Goal: Task Accomplishment & Management: Manage account settings

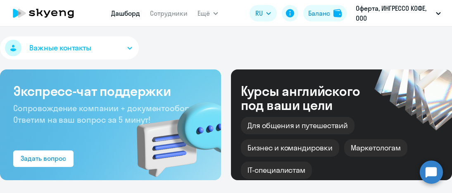
select select "30"
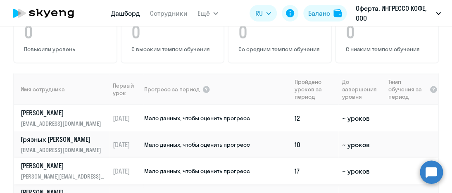
scroll to position [578, 0]
click at [293, 104] on td "12" at bounding box center [314, 117] width 47 height 26
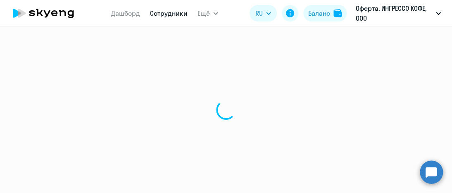
select select "english"
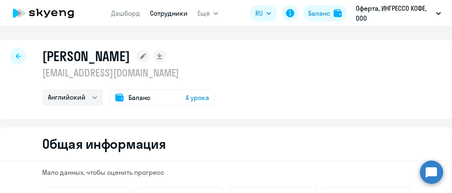
click at [19, 55] on icon at bounding box center [18, 56] width 5 height 6
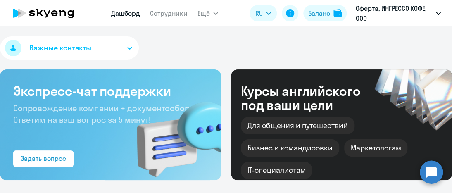
select select "30"
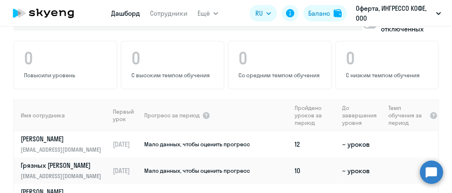
scroll to position [578, 0]
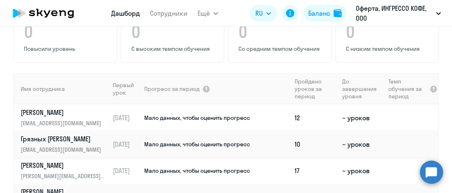
click at [293, 131] on td "10" at bounding box center [314, 144] width 47 height 26
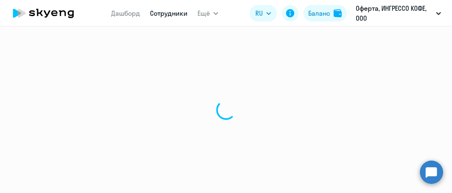
select select "english"
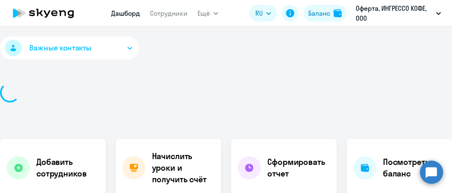
select select "30"
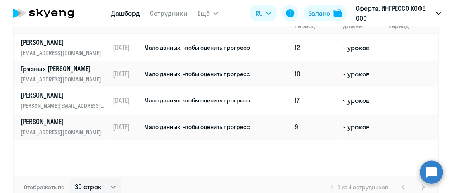
scroll to position [661, 0]
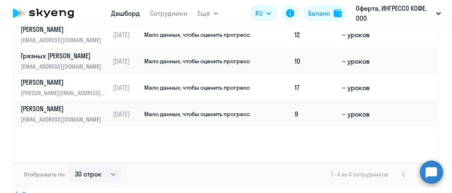
click at [294, 74] on td "17" at bounding box center [314, 87] width 47 height 26
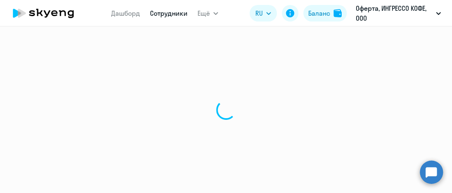
select select "english"
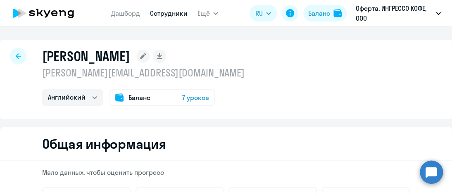
select select "30"
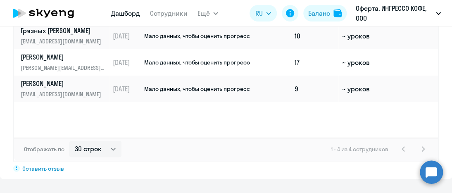
scroll to position [702, 0]
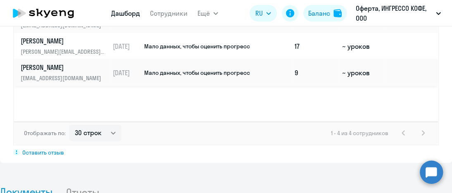
click at [296, 59] on td "9" at bounding box center [314, 72] width 47 height 26
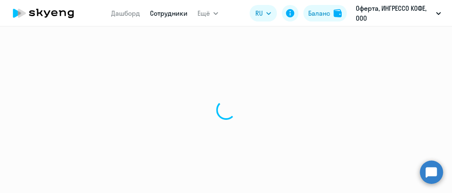
select select "english"
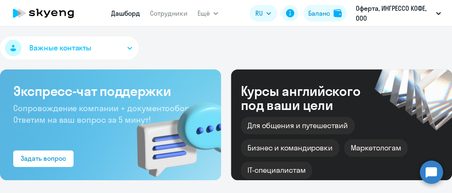
select select "30"
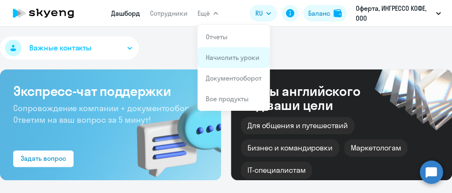
click at [228, 59] on link "Начислить уроки" at bounding box center [233, 57] width 54 height 8
click at [228, 59] on div "Важные контакты" at bounding box center [226, 49] width 452 height 26
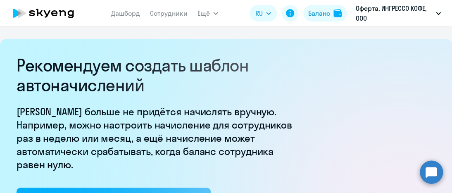
select select "10"
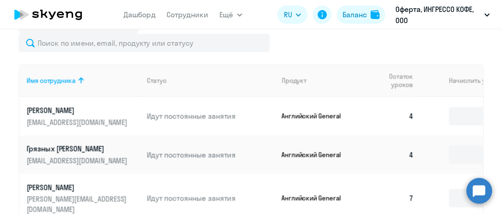
scroll to position [372, 0]
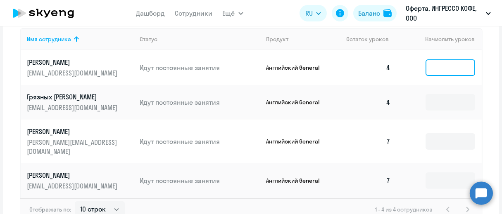
click at [451, 76] on input at bounding box center [450, 67] width 50 height 17
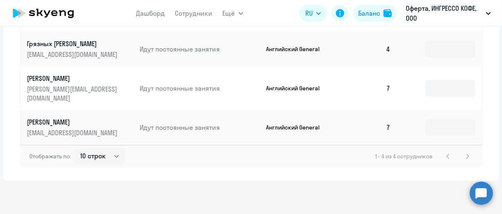
scroll to position [400, 0]
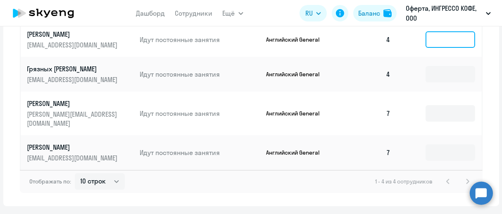
type input "4"
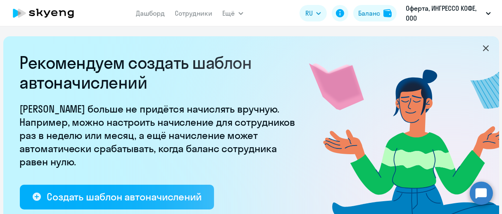
scroll to position [0, 0]
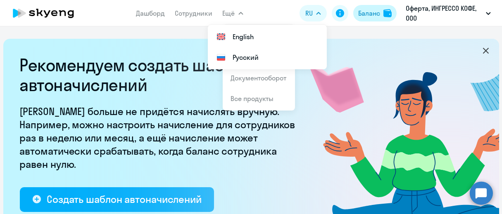
click at [377, 13] on div "Баланс" at bounding box center [369, 13] width 22 height 10
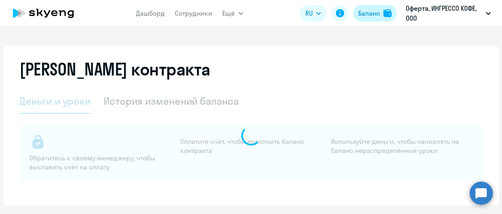
select select "english_adult_not_native_speaker"
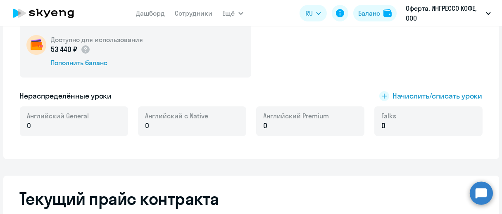
scroll to position [183, 0]
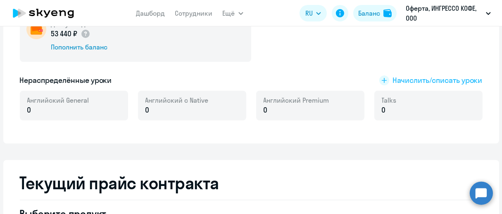
click at [406, 79] on span "Начислить/списать уроки" at bounding box center [437, 80] width 90 height 11
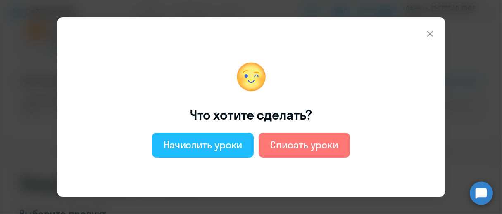
click at [221, 149] on div "Начислить уроки" at bounding box center [203, 144] width 79 height 13
select select "english_adult_not_native_speaker"
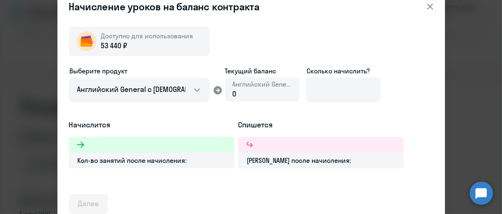
scroll to position [275, 0]
click at [131, 144] on div at bounding box center [151, 145] width 165 height 16
click at [256, 91] on div "0" at bounding box center [262, 94] width 59 height 11
click at [234, 96] on span "0" at bounding box center [235, 93] width 4 height 9
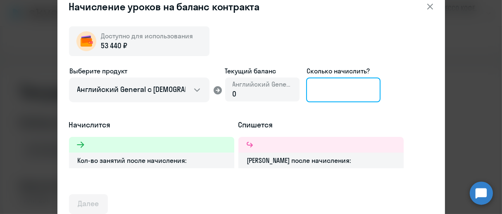
click at [334, 86] on input at bounding box center [343, 90] width 74 height 25
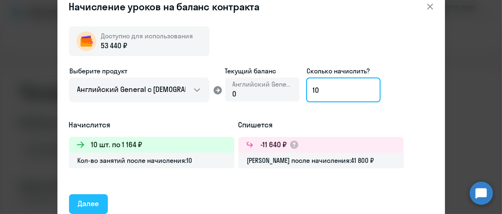
type input "10"
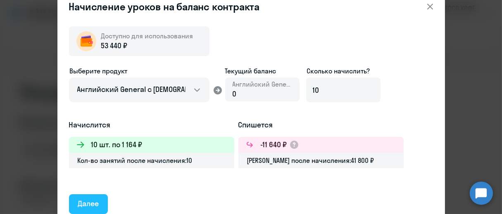
click at [89, 192] on div "Далее" at bounding box center [88, 204] width 21 height 11
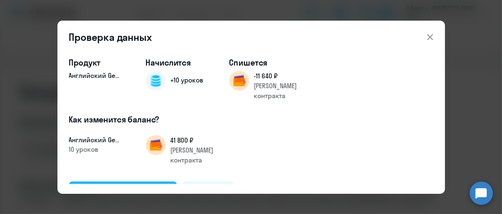
click at [122, 186] on div "Подтвердить и начислить" at bounding box center [123, 191] width 90 height 11
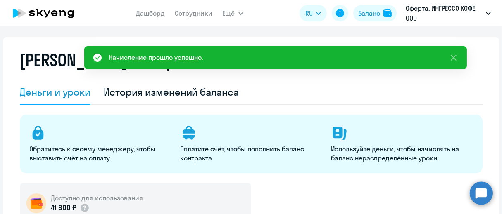
scroll to position [0, 0]
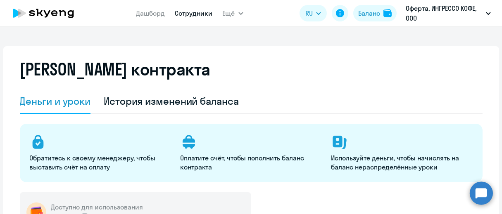
click at [195, 13] on link "Сотрудники" at bounding box center [194, 13] width 38 height 8
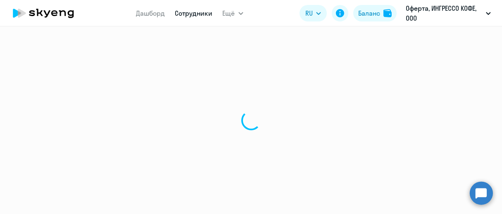
select select "30"
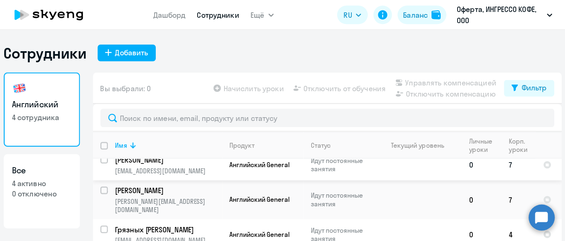
scroll to position [8, 0]
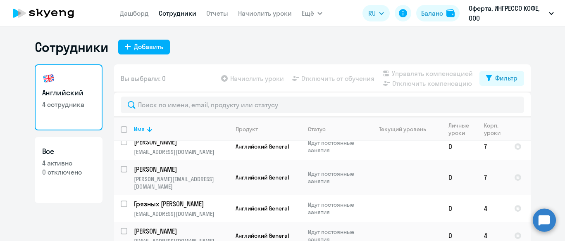
click at [266, 78] on app-table-action-button "Начислить уроки" at bounding box center [251, 79] width 64 height 10
click at [223, 78] on app-table-action-button "Начислить уроки" at bounding box center [251, 79] width 64 height 10
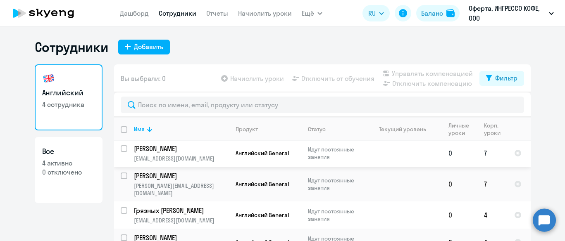
scroll to position [0, 0]
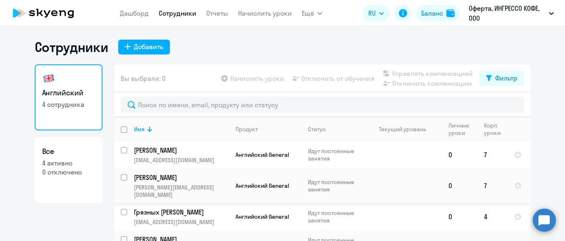
click at [121, 174] on input "select row 15101114" at bounding box center [129, 182] width 17 height 17
checkbox input "true"
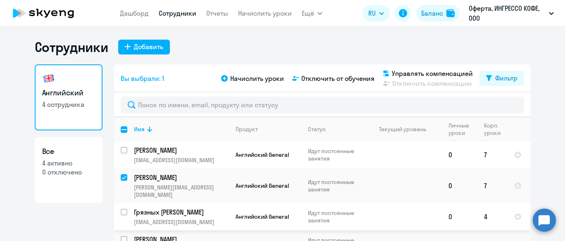
click at [121, 192] on input "select row 38364129" at bounding box center [129, 217] width 17 height 17
checkbox input "true"
click at [121, 192] on input "select row 34511730" at bounding box center [129, 244] width 17 height 17
checkbox input "true"
click at [254, 78] on span "Начислить уроки" at bounding box center [257, 79] width 54 height 10
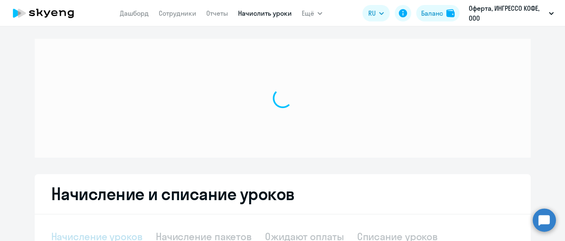
select select "10"
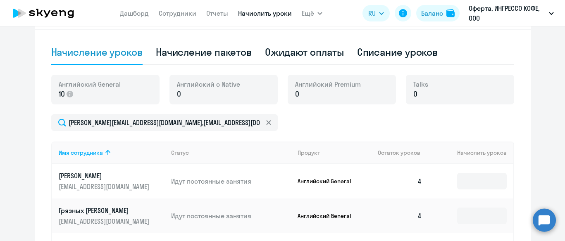
scroll to position [310, 0]
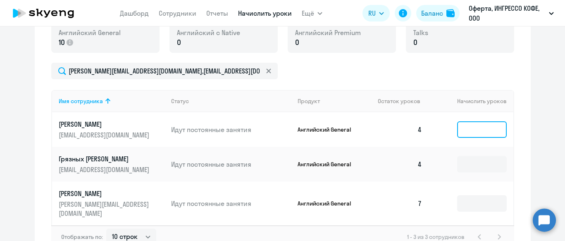
click at [451, 136] on input at bounding box center [482, 129] width 50 height 17
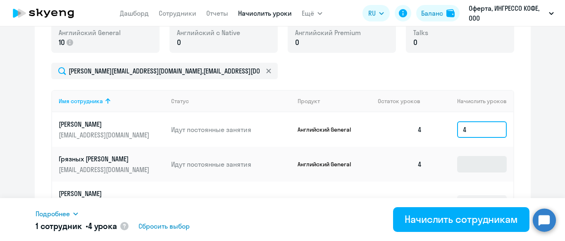
type input "4"
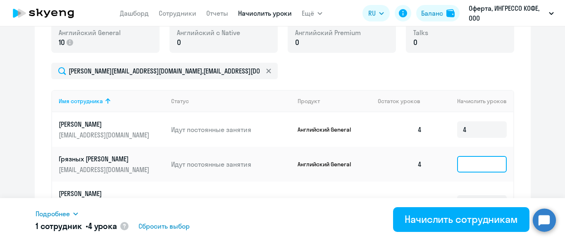
click at [451, 164] on input at bounding box center [482, 164] width 50 height 17
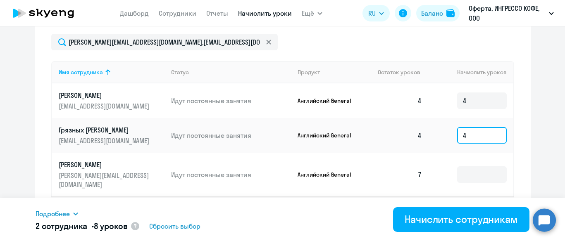
scroll to position [354, 0]
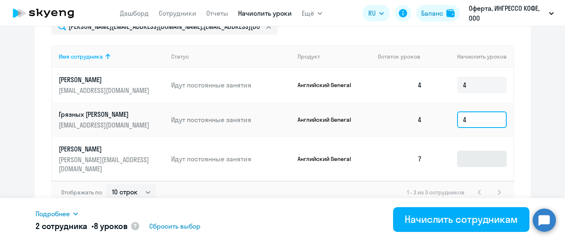
type input "4"
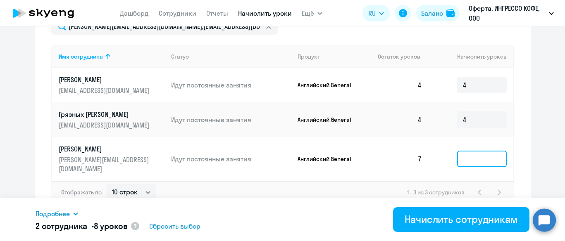
click at [451, 156] on input at bounding box center [482, 159] width 50 height 17
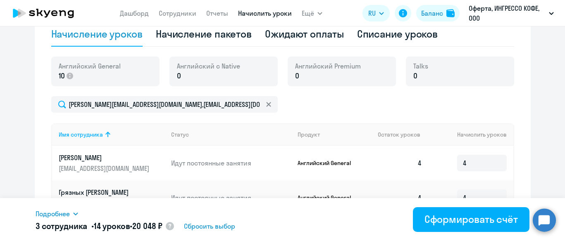
scroll to position [251, 0]
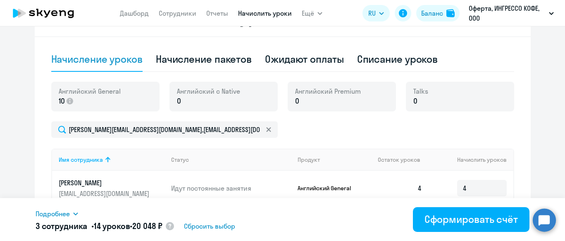
type input "6"
click at [451, 139] on ng-component "Рекомендуем создать шаблон автоначислений Уроки больше не придётся начислять вр…" at bounding box center [282, 54] width 565 height 533
click at [223, 192] on span "Сбросить выбор" at bounding box center [209, 226] width 51 height 10
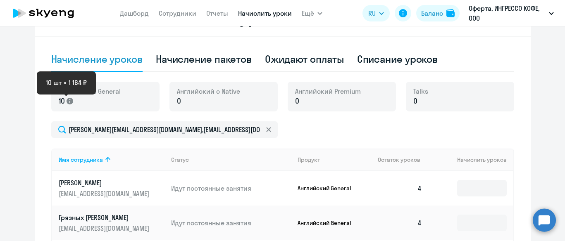
click at [66, 102] on icon at bounding box center [69, 101] width 7 height 7
click at [66, 100] on icon at bounding box center [69, 101] width 7 height 7
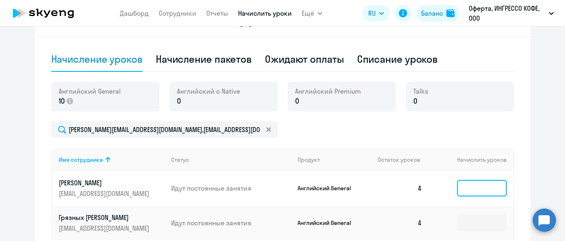
click at [451, 185] on input at bounding box center [482, 188] width 50 height 17
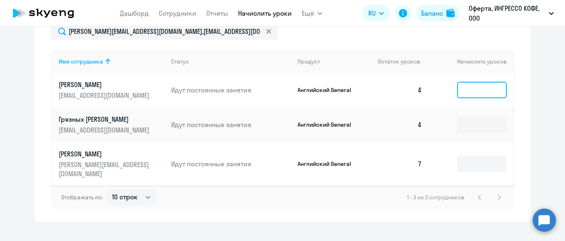
scroll to position [354, 0]
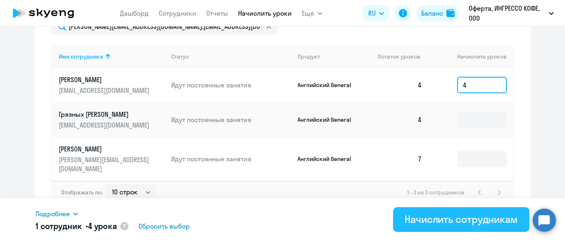
type input "4"
click at [451, 192] on div "Начислить сотрудникам" at bounding box center [460, 219] width 113 height 13
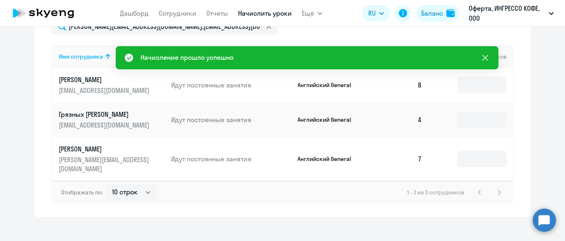
click at [451, 56] on icon at bounding box center [485, 58] width 10 height 10
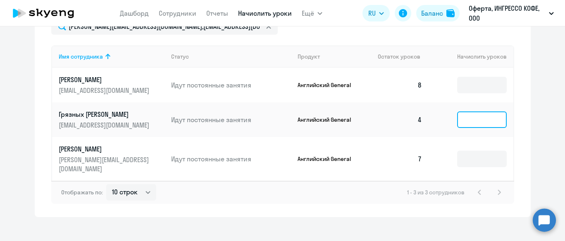
click at [451, 117] on input at bounding box center [482, 120] width 50 height 17
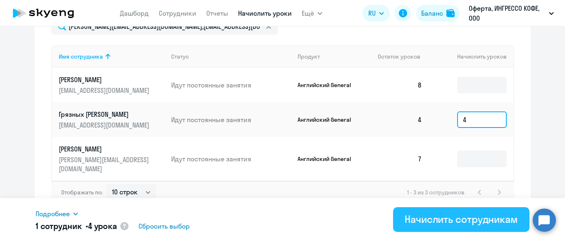
type input "4"
click at [451, 192] on div "Начислить сотрудникам" at bounding box center [460, 219] width 113 height 13
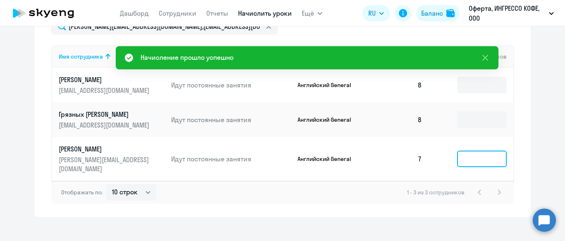
click at [451, 160] on input at bounding box center [482, 159] width 50 height 17
type input "6"
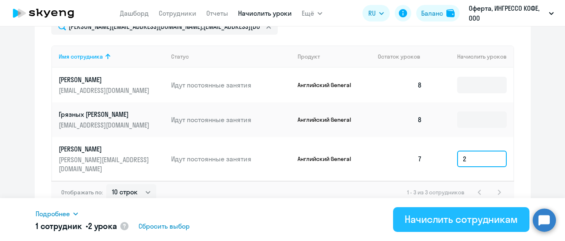
type input "2"
click at [451, 192] on div "Начислить сотрудникам" at bounding box center [460, 219] width 113 height 13
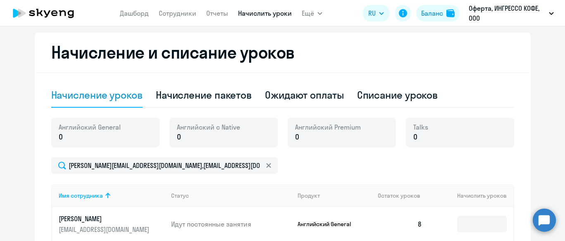
scroll to position [199, 0]
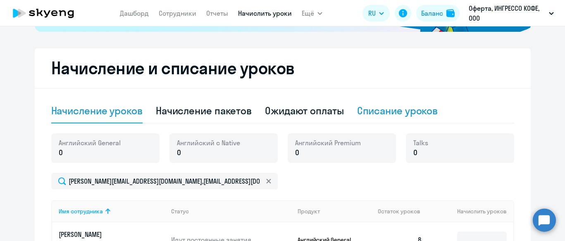
click at [394, 113] on div "Списание уроков" at bounding box center [397, 110] width 81 height 13
select select "10"
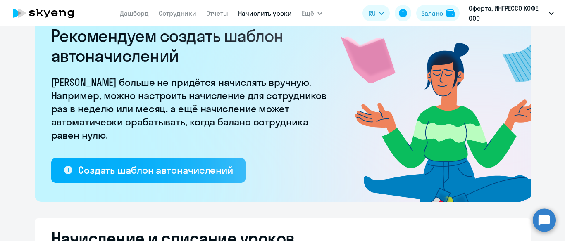
scroll to position [0, 0]
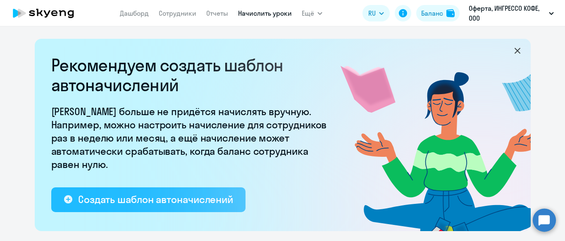
click at [114, 192] on div "Создать шаблон автоначислений" at bounding box center [155, 199] width 155 height 13
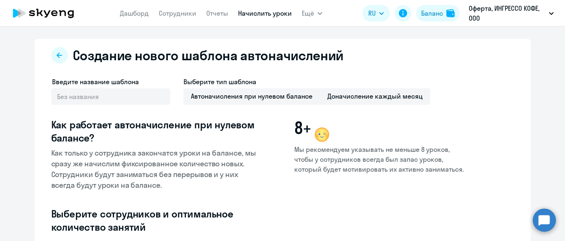
select select "10"
click at [51, 15] on icon at bounding box center [43, 13] width 73 height 21
select select "30"
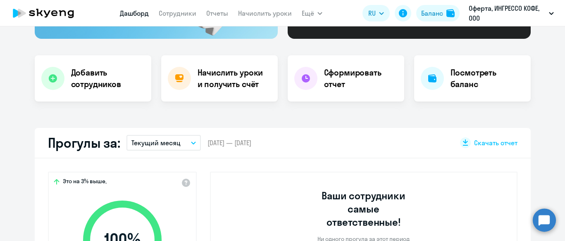
scroll to position [155, 0]
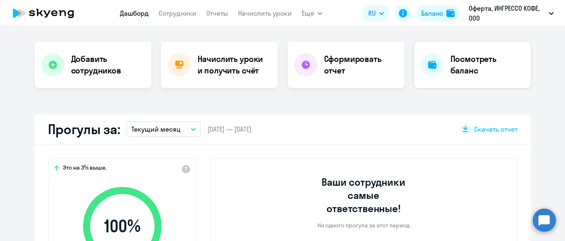
click at [451, 67] on h4 "Посмотреть баланс" at bounding box center [487, 64] width 74 height 23
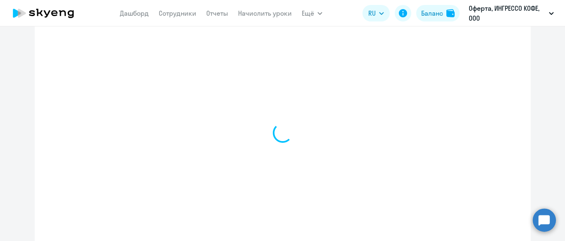
select select "english_adult_not_native_speaker"
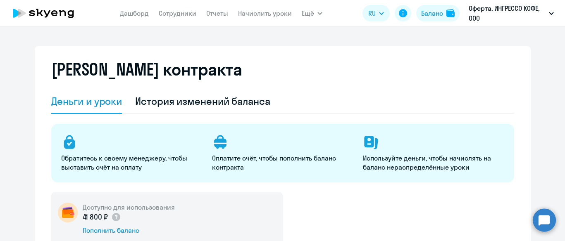
click at [45, 12] on icon at bounding box center [47, 13] width 7 height 7
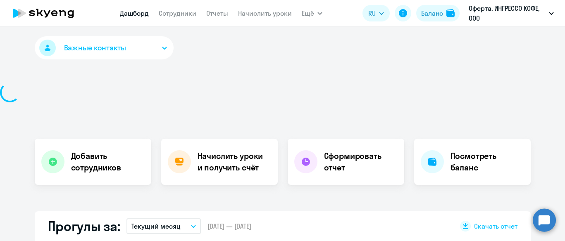
select select "30"
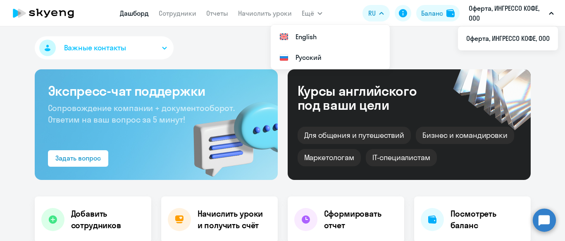
click at [451, 15] on button "Оферта, ИНГРЕССО КОФЕ, ООО" at bounding box center [510, 13] width 93 height 20
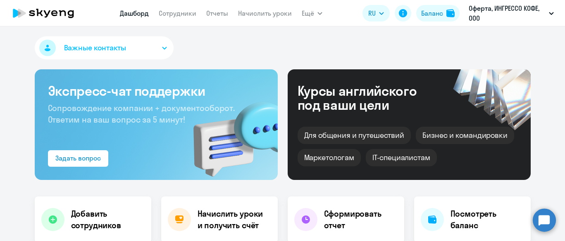
click at [451, 15] on button "Оферта, ИНГРЕССО КОФЕ, ООО" at bounding box center [510, 13] width 93 height 20
click at [451, 36] on li "Оферта, ИНГРЕССО КОФЕ, ООО" at bounding box center [508, 38] width 100 height 21
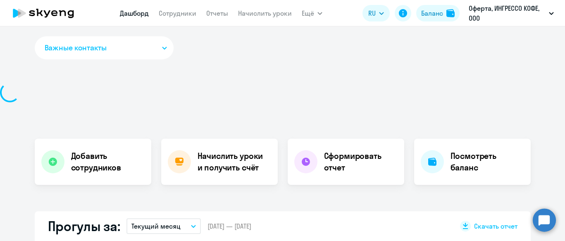
select select "30"
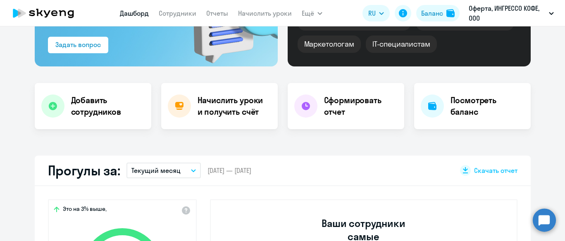
scroll to position [52, 0]
